Goal: Information Seeking & Learning: Find contact information

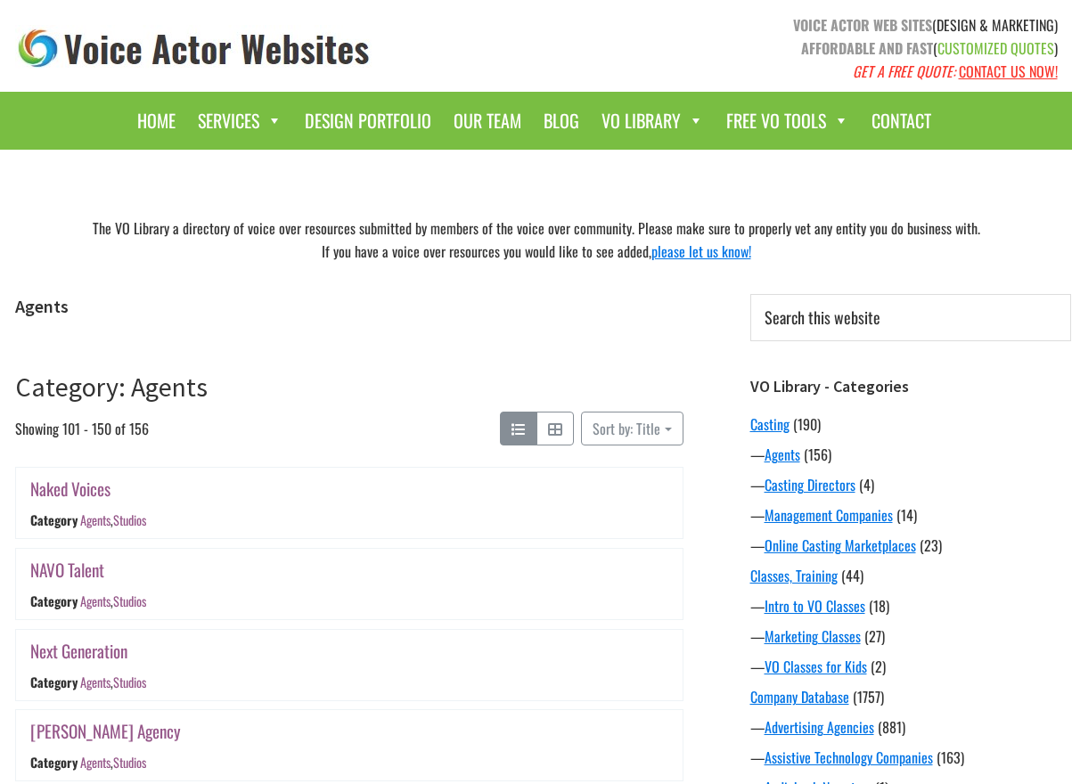
scroll to position [3274, 0]
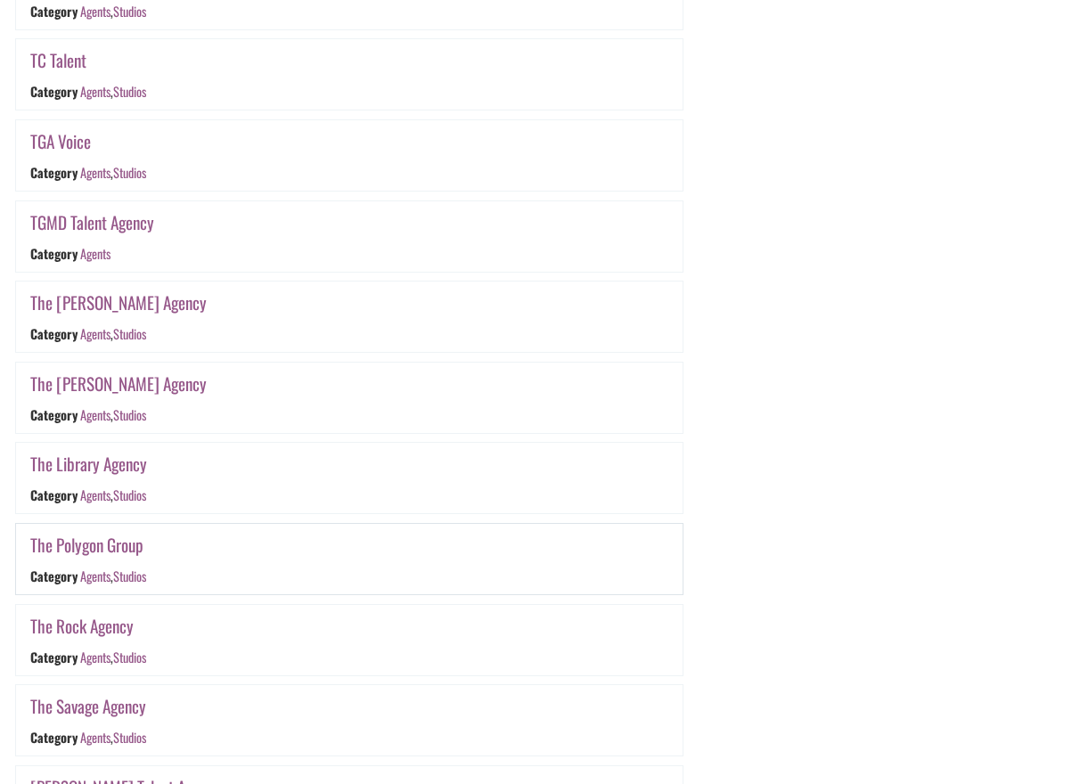
click at [111, 544] on link "The Polygon Group" at bounding box center [86, 545] width 113 height 26
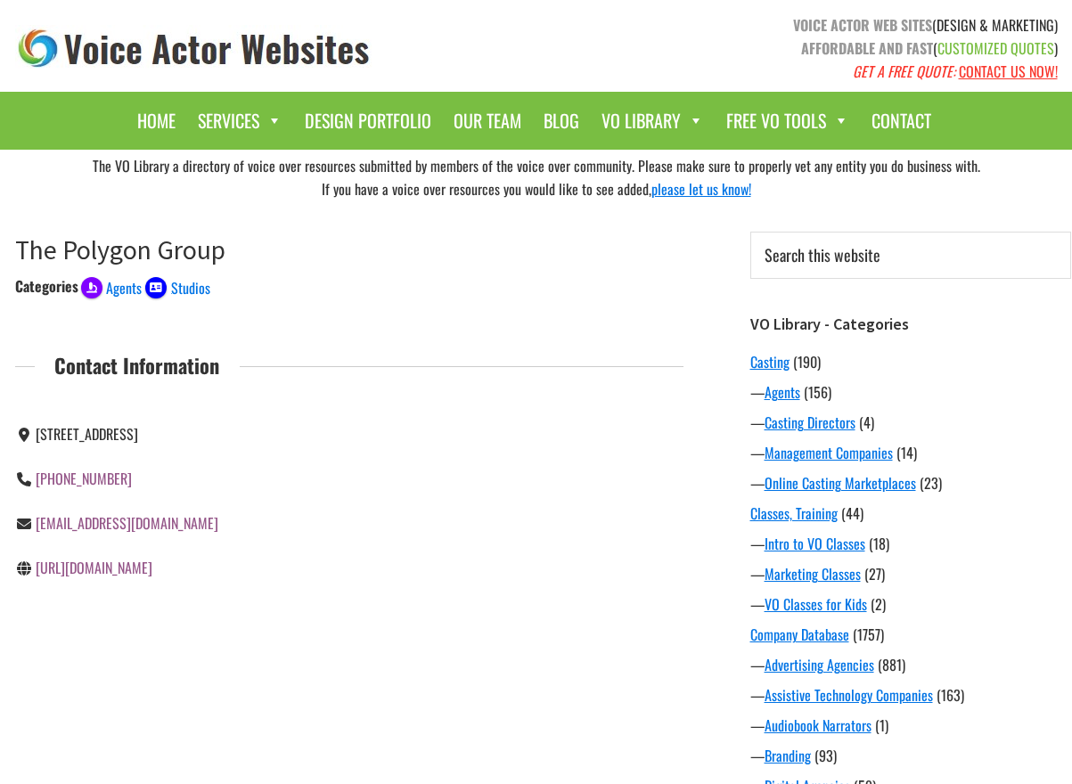
click at [152, 570] on link "https://www.thepolygongroup.com/" at bounding box center [94, 567] width 117 height 21
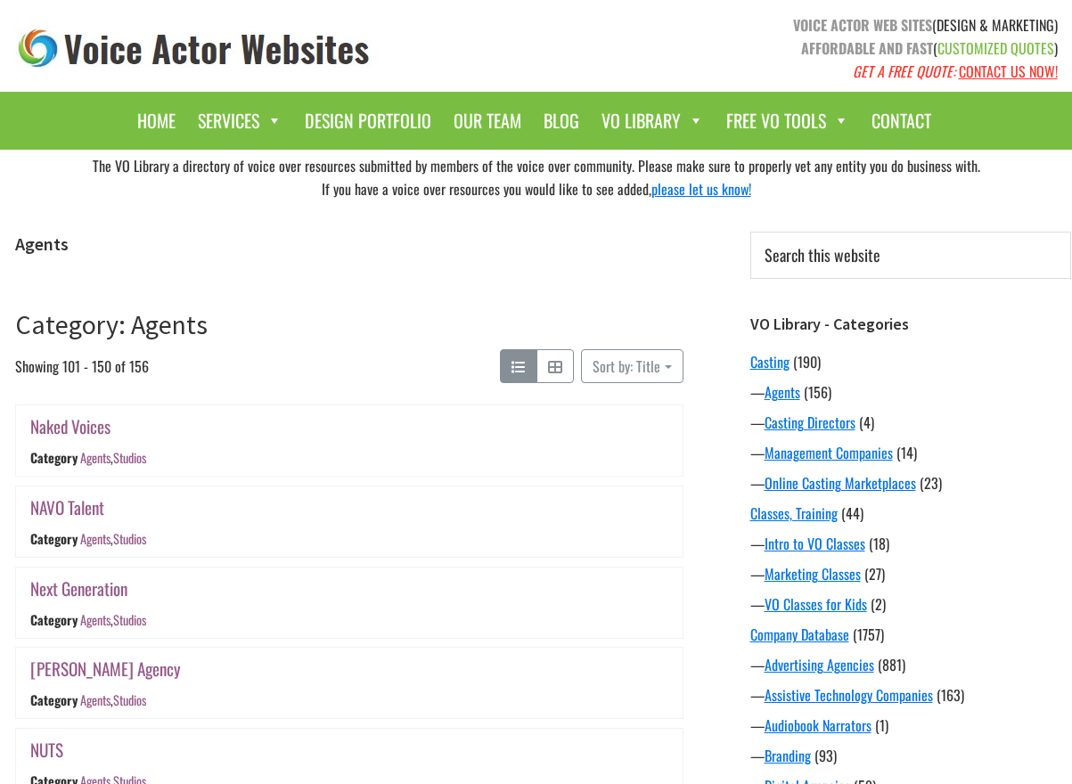
scroll to position [3274, 0]
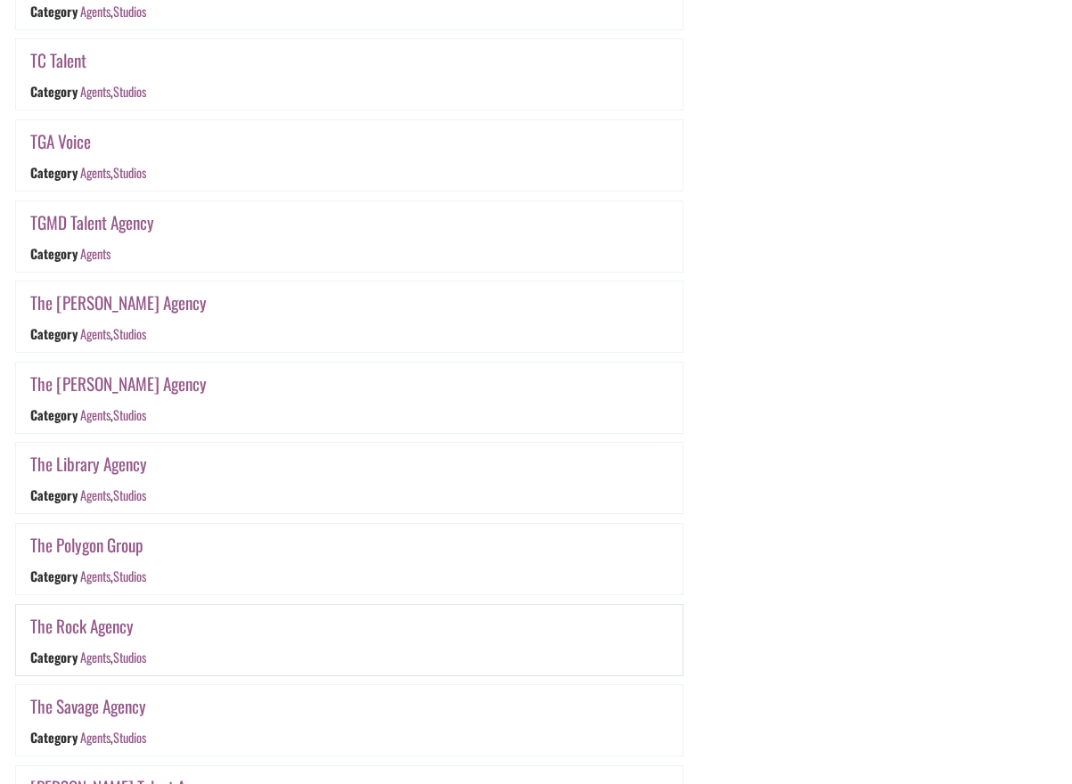
click at [104, 624] on link "The Rock Agency" at bounding box center [81, 626] width 103 height 26
click at [107, 709] on link "The Savage Agency" at bounding box center [88, 706] width 116 height 26
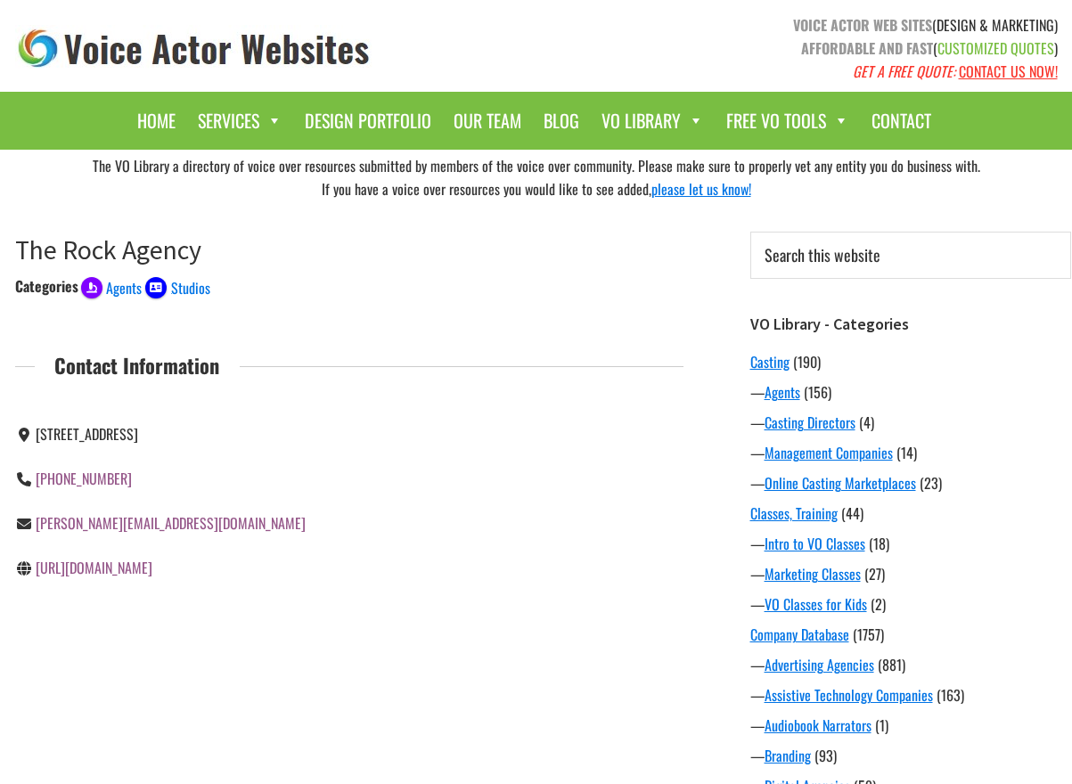
click at [152, 568] on link "[URL][DOMAIN_NAME]" at bounding box center [94, 567] width 117 height 21
click at [140, 568] on link "http://savageagency.net" at bounding box center [94, 567] width 117 height 21
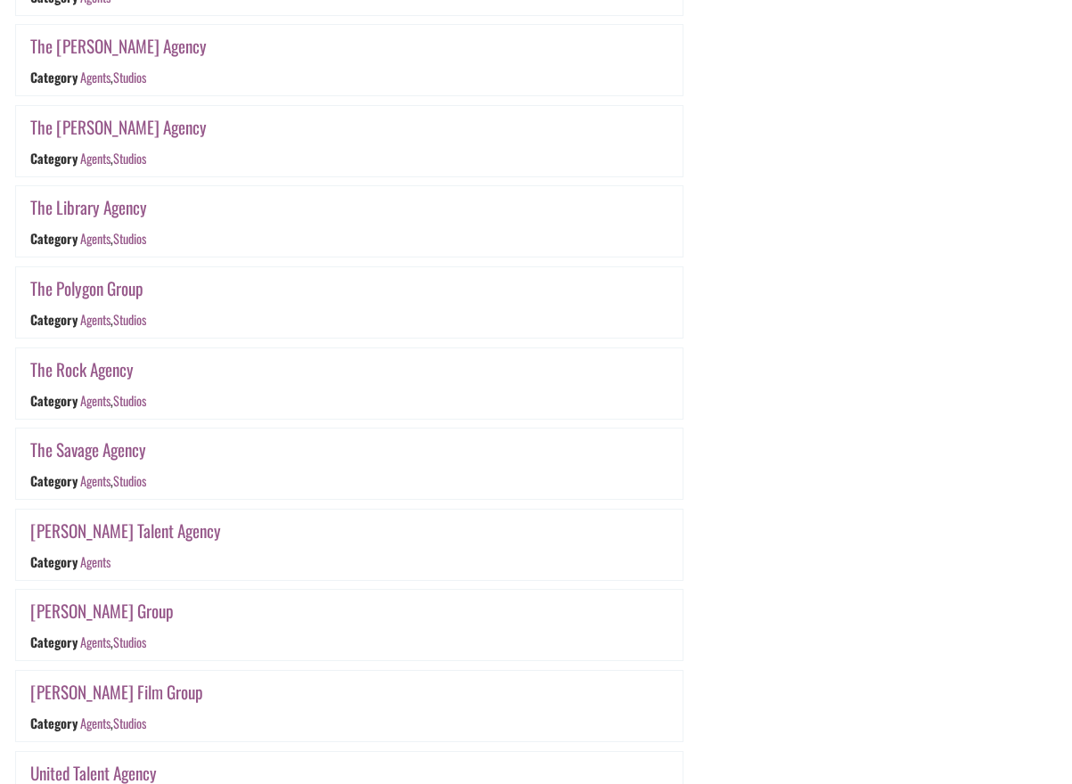
scroll to position [3650, 0]
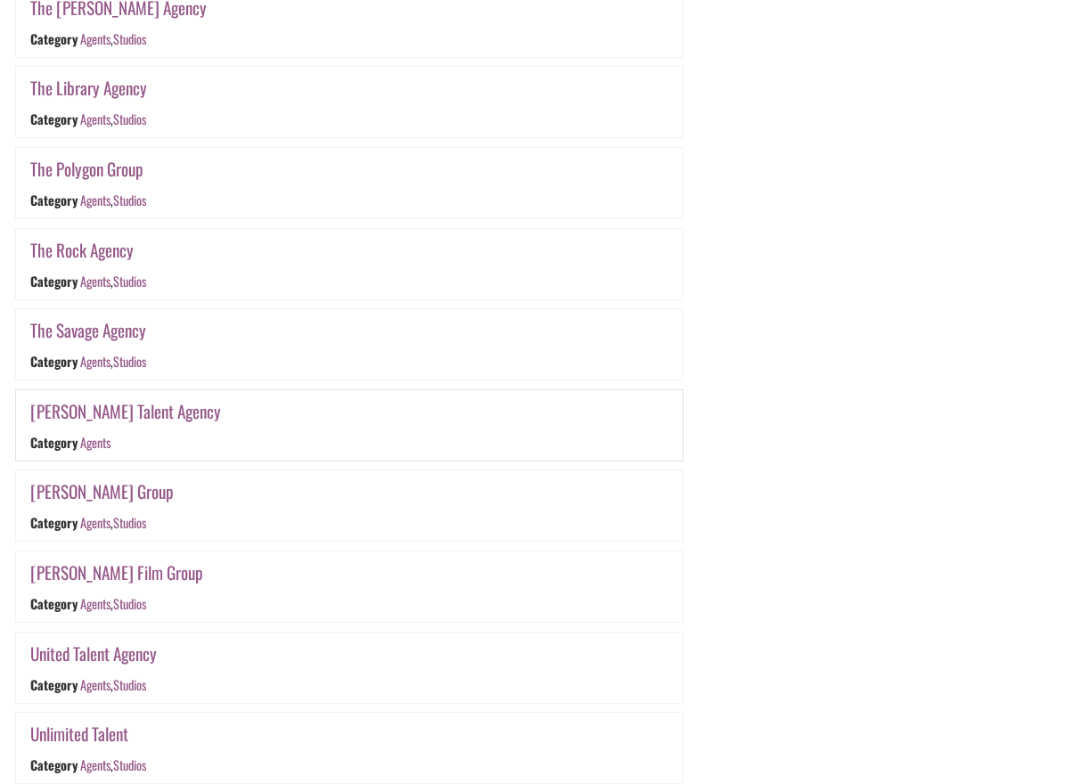
click at [144, 416] on link "[PERSON_NAME] Talent Agency" at bounding box center [125, 411] width 191 height 26
click at [116, 494] on link "Tory Christopher Group" at bounding box center [101, 492] width 143 height 26
click at [90, 573] on link "Turner Film Group" at bounding box center [116, 573] width 173 height 26
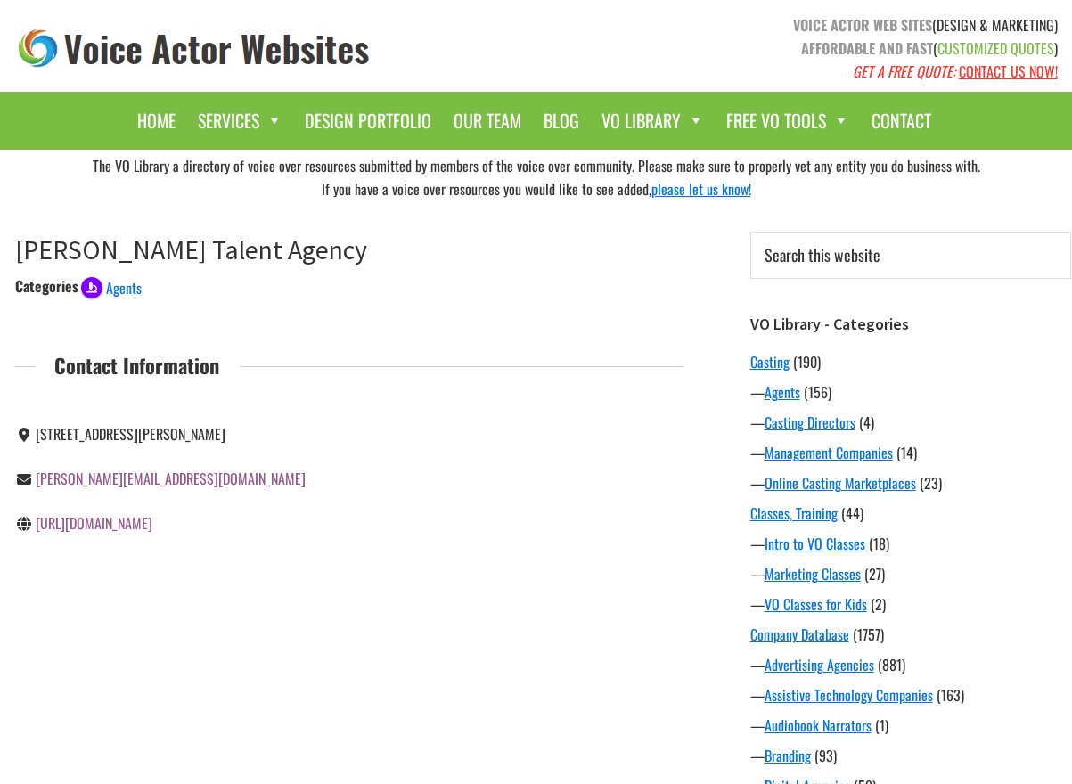
click at [137, 521] on link "[URL][DOMAIN_NAME]" at bounding box center [94, 522] width 117 height 21
click at [123, 528] on link "[URL][DOMAIN_NAME]" at bounding box center [94, 522] width 117 height 21
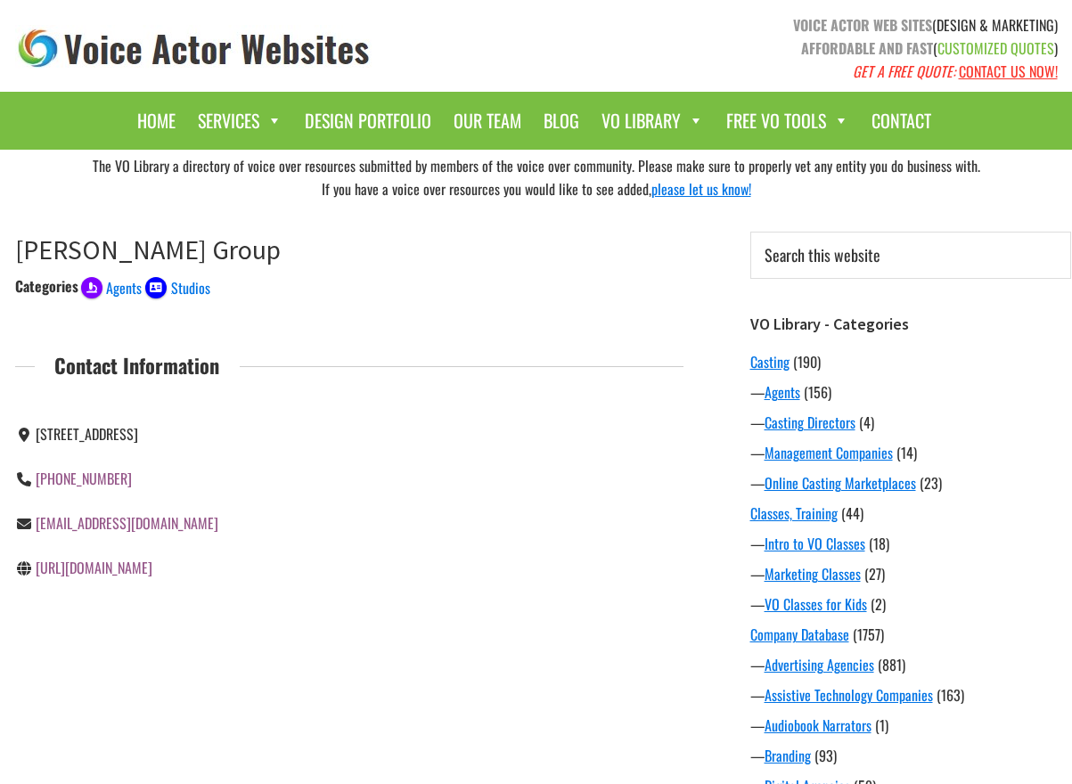
click at [107, 568] on link "[URL][DOMAIN_NAME]" at bounding box center [94, 567] width 117 height 21
click at [75, 569] on link "http://tcitalent.com/" at bounding box center [94, 567] width 117 height 21
click at [131, 569] on link "http://turnerfilmgroup.com" at bounding box center [94, 567] width 117 height 21
